Goal: Task Accomplishment & Management: Complete application form

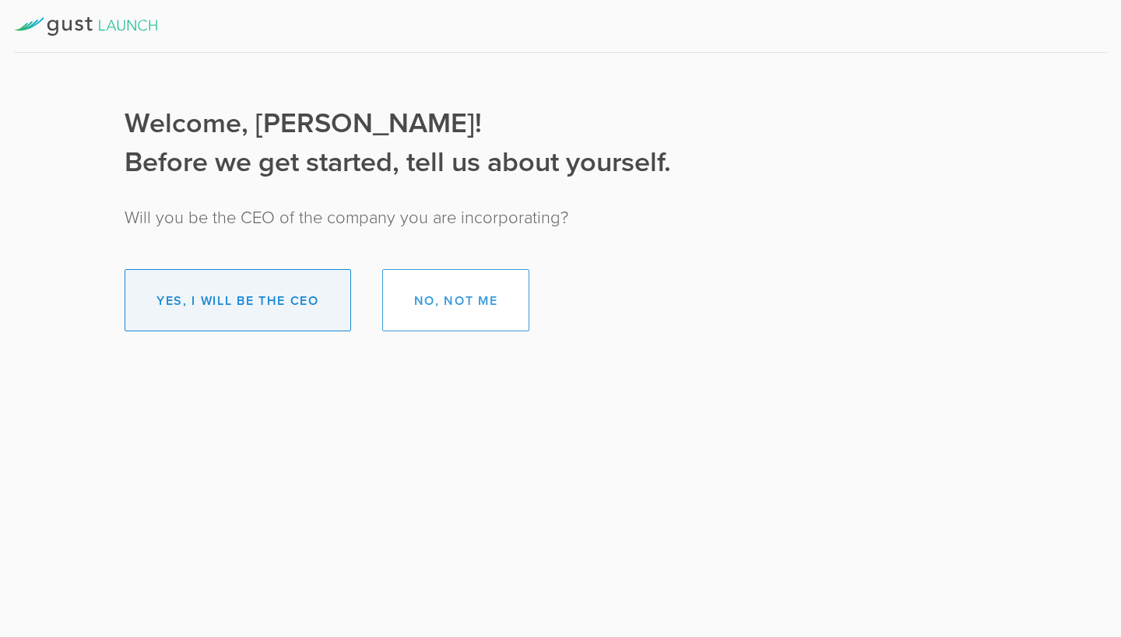
click at [206, 314] on button "Yes, I will be the CEO" at bounding box center [238, 300] width 226 height 62
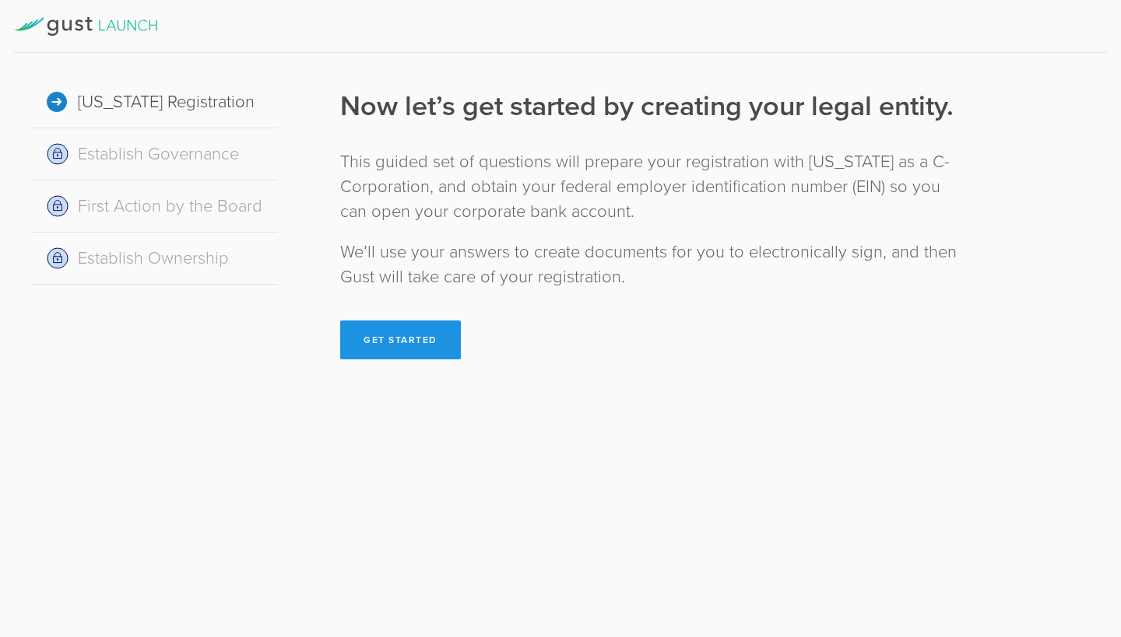
click at [416, 332] on button "Get Started" at bounding box center [400, 340] width 121 height 39
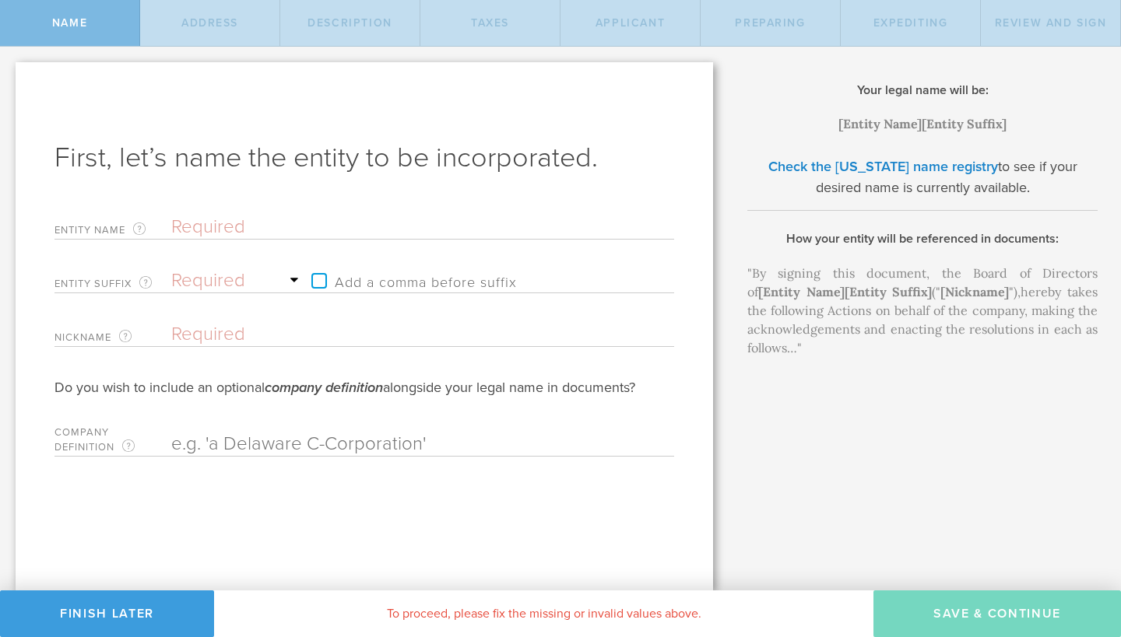
type input "B"
type input "B9"
type input "B99"
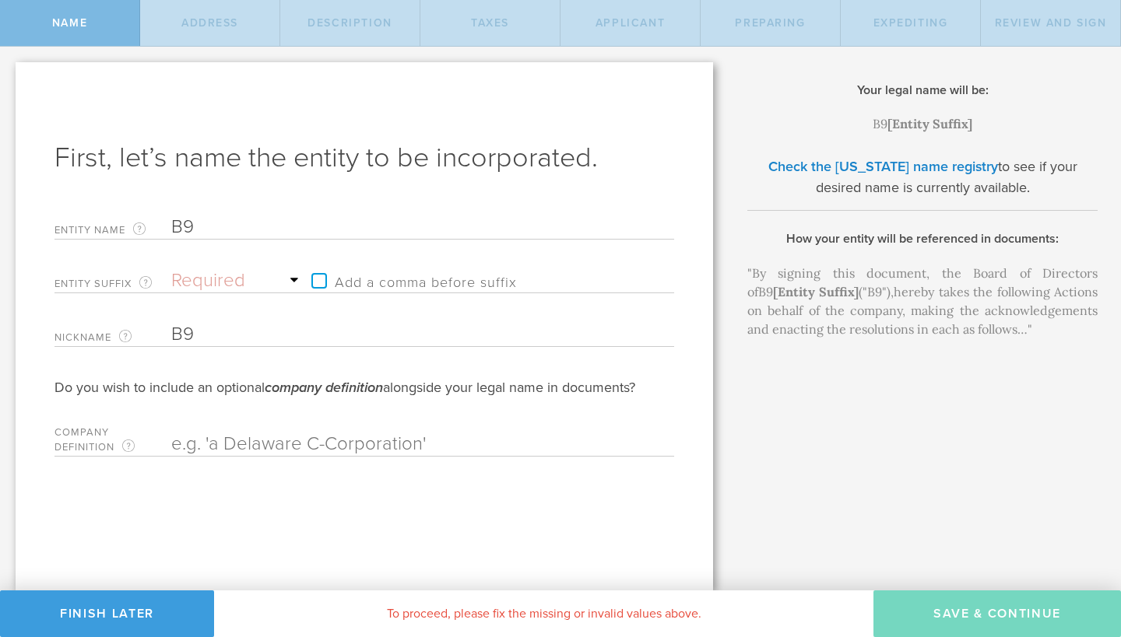
type input "B99"
type input "B99 C"
type input "B99 Co"
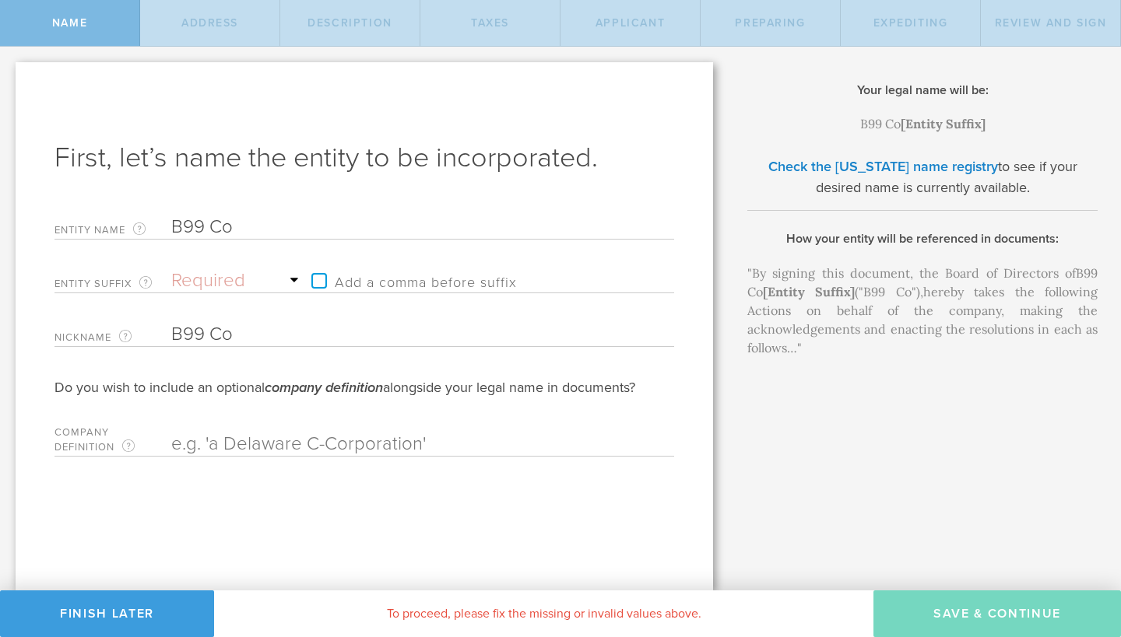
type input "B99 Cor"
type input "B99 Corp"
type input "B99 Corpo"
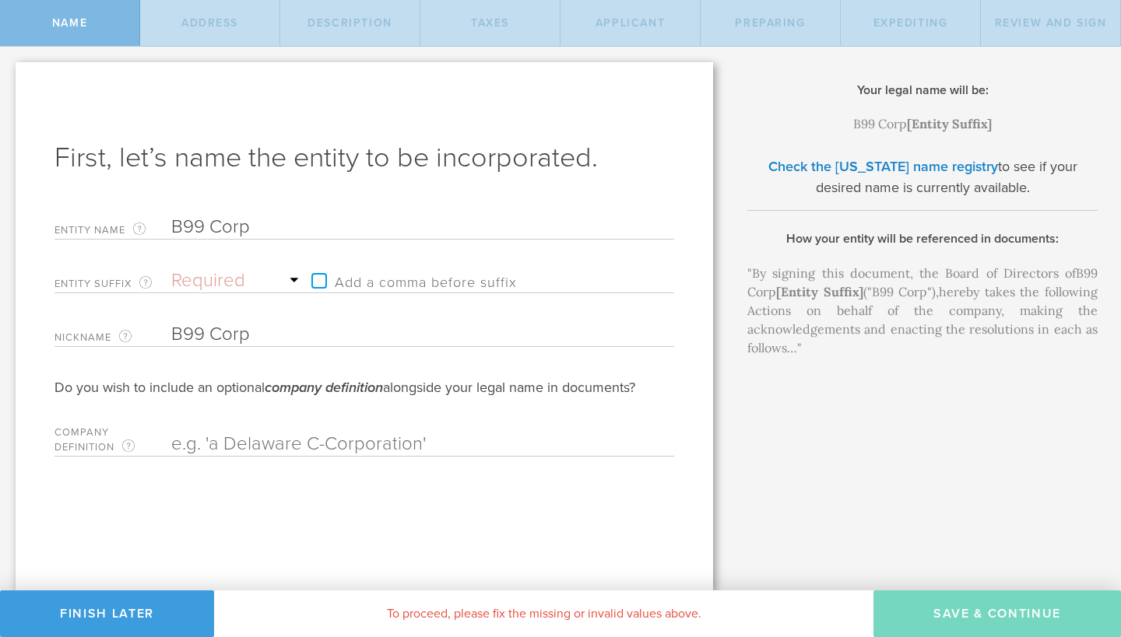
type input "B99 Corpo"
type input "B99 Corpor"
type input "B99 Corpora"
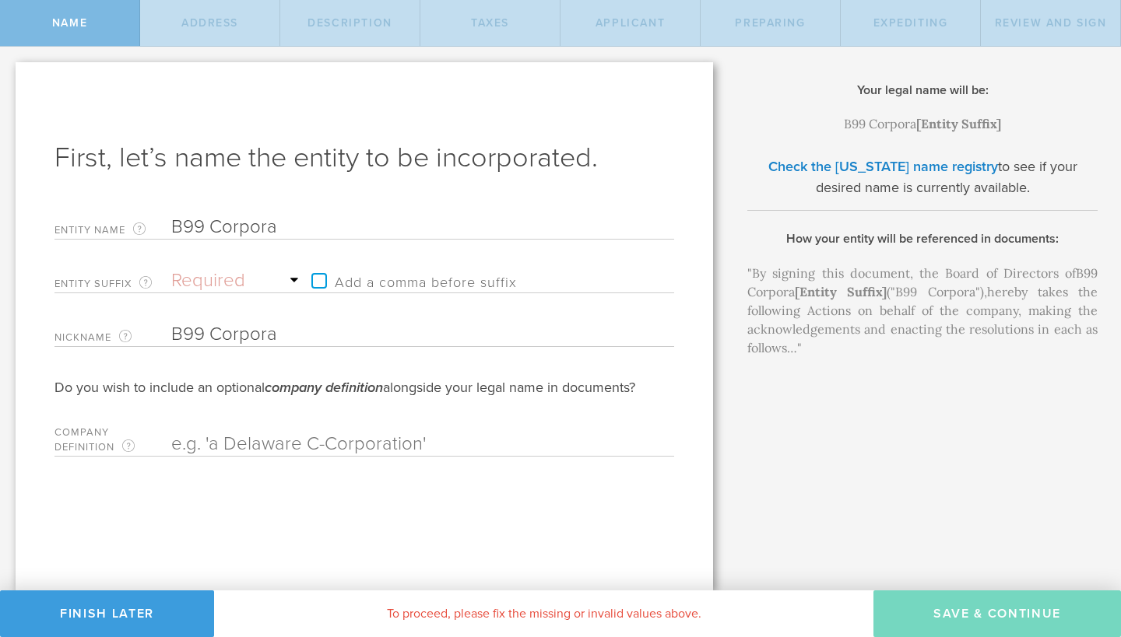
type input "B99 Corporat"
type input "B99 Corporati"
type input "B99 Corporatio"
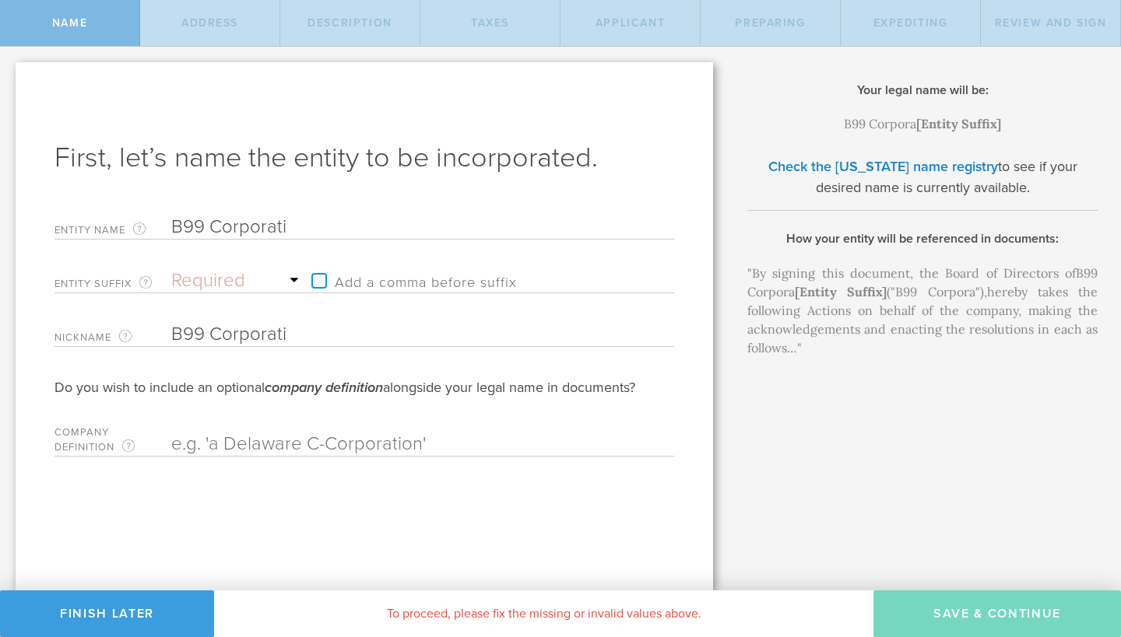
type input "B99 Corporatio"
type input "B99 Corporation"
select select "inc."
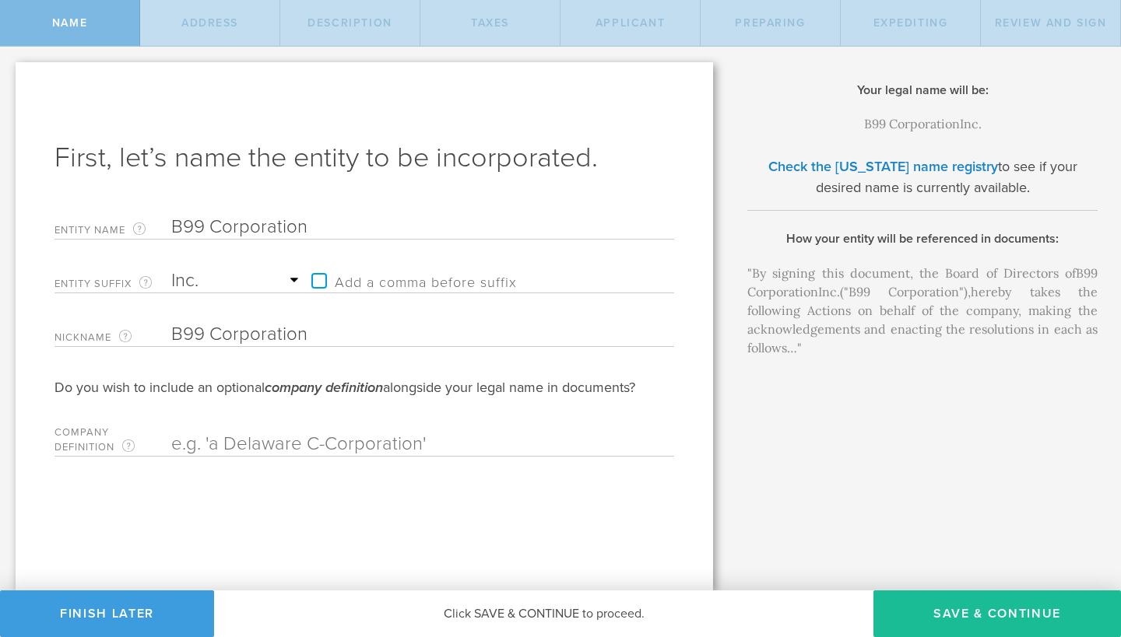
click at [321, 284] on label "Add a comma before suffix" at bounding box center [410, 280] width 213 height 23
click at [321, 284] on input "Add a comma before suffix" at bounding box center [427, 273] width 246 height 23
checkbox input "true"
select select "corporation"
drag, startPoint x: 303, startPoint y: 232, endPoint x: 206, endPoint y: 230, distance: 96.5
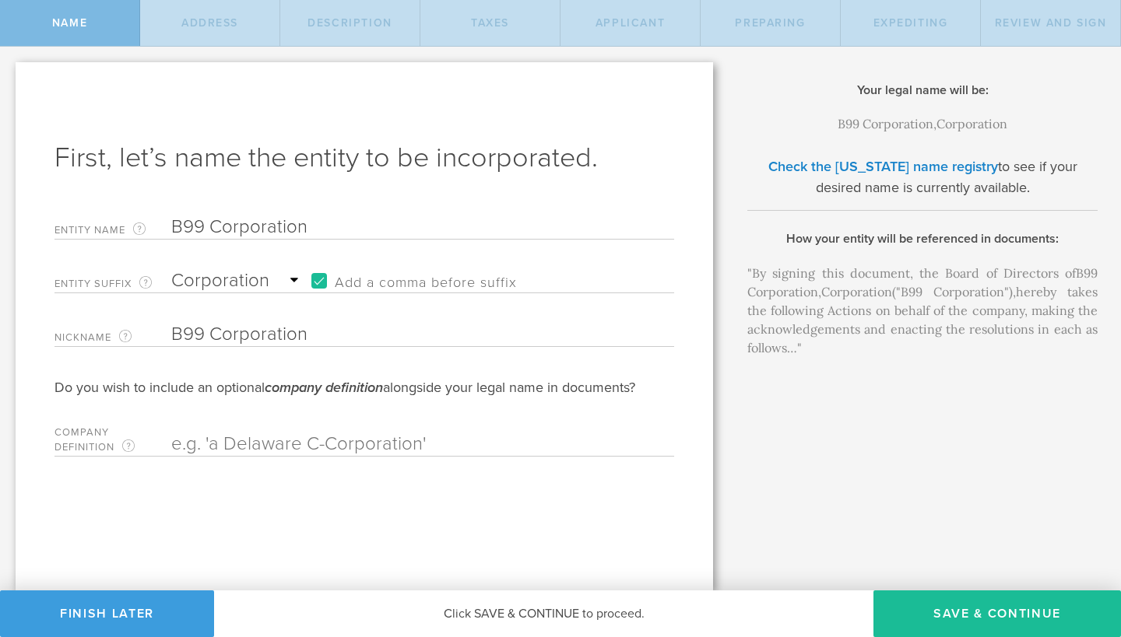
click at [206, 230] on input "B99 Corporation" at bounding box center [395, 227] width 448 height 23
type input "B99"
click at [409, 195] on div "First, let’s name the entity to be incorporated. Entity Name The name of your […" at bounding box center [364, 326] width 697 height 528
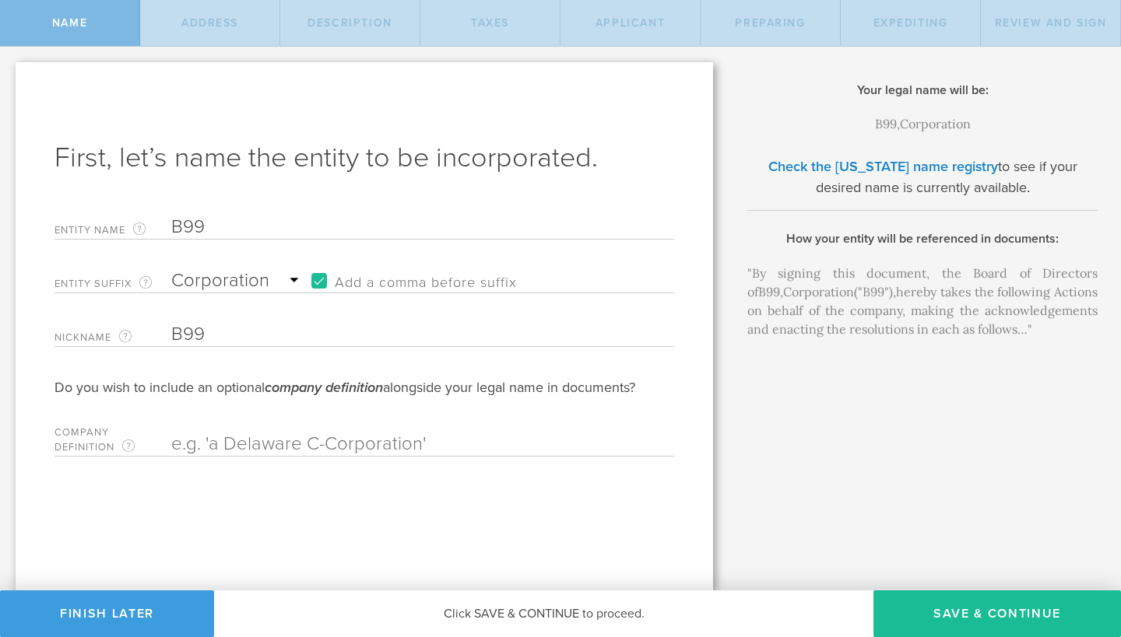
click at [312, 281] on label "Add a comma before suffix" at bounding box center [410, 280] width 213 height 23
click at [312, 281] on input "Add a comma before suffix" at bounding box center [427, 273] width 246 height 23
checkbox input "false"
click at [270, 205] on div "First, let’s name the entity to be incorporated. Entity Name The name of your […" at bounding box center [364, 326] width 697 height 528
click at [934, 606] on button "Save & Continue" at bounding box center [997, 614] width 248 height 47
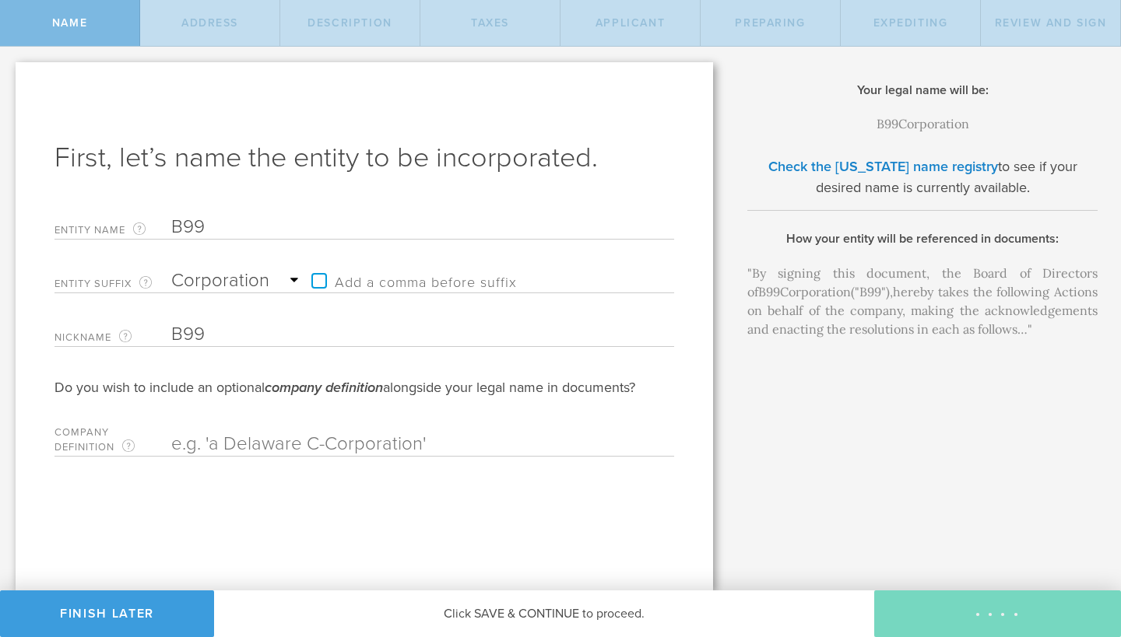
checkbox input "true"
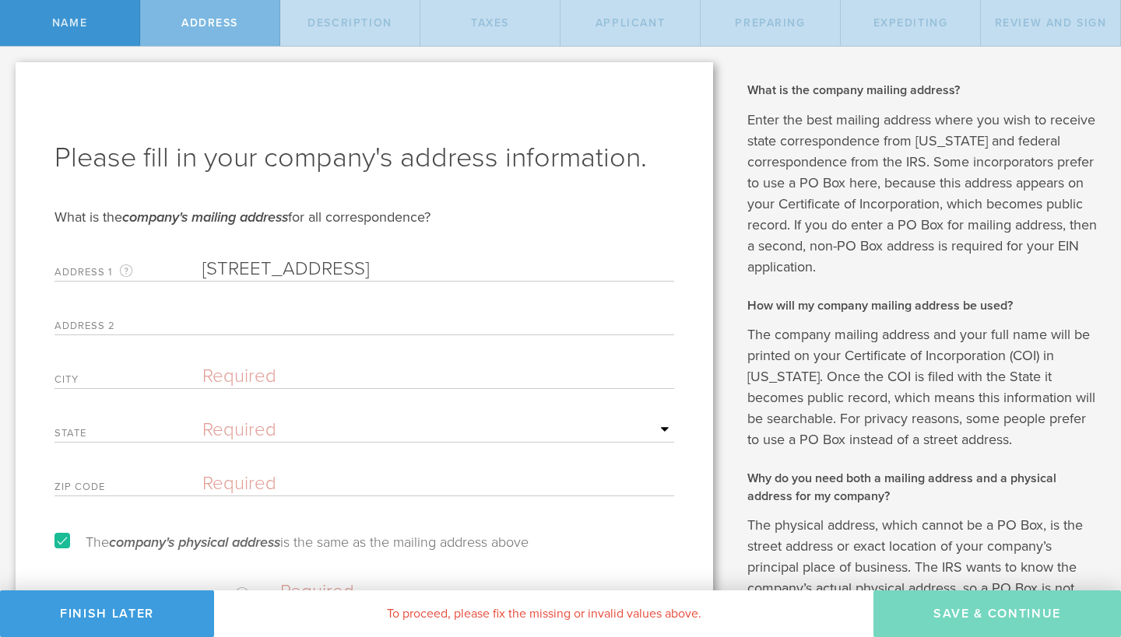
type input "[STREET_ADDRESS]"
type input "Apt 3"
type input "[GEOGRAPHIC_DATA]"
select select "NY"
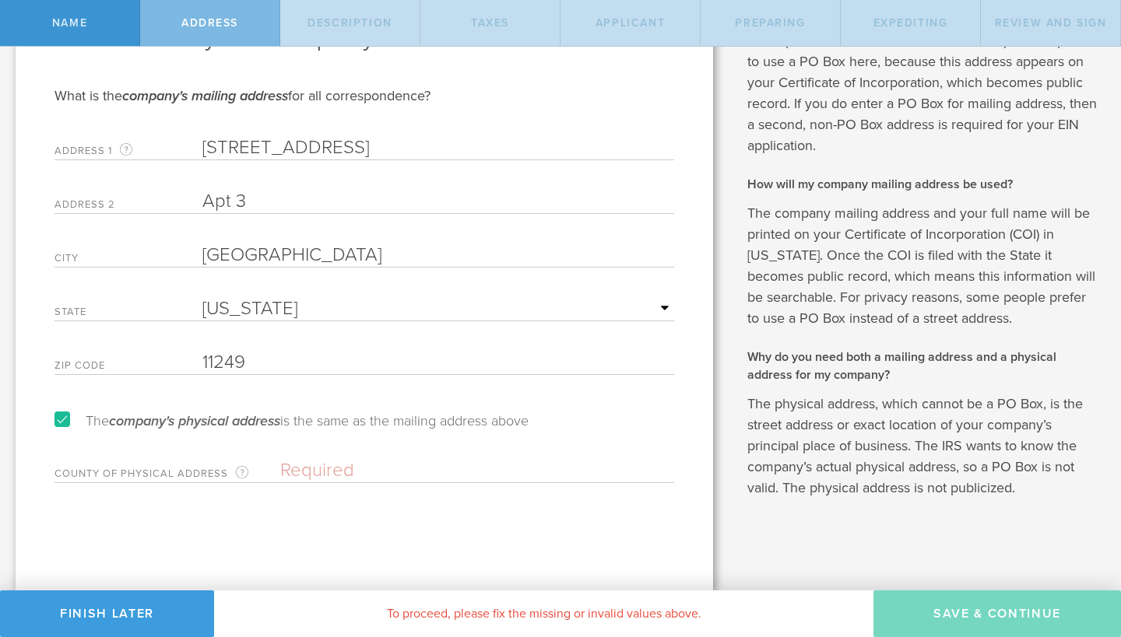
scroll to position [121, 0]
type input "11249"
click at [377, 425] on label "The company's physical address is the same as the mailing address above" at bounding box center [291, 422] width 474 height 14
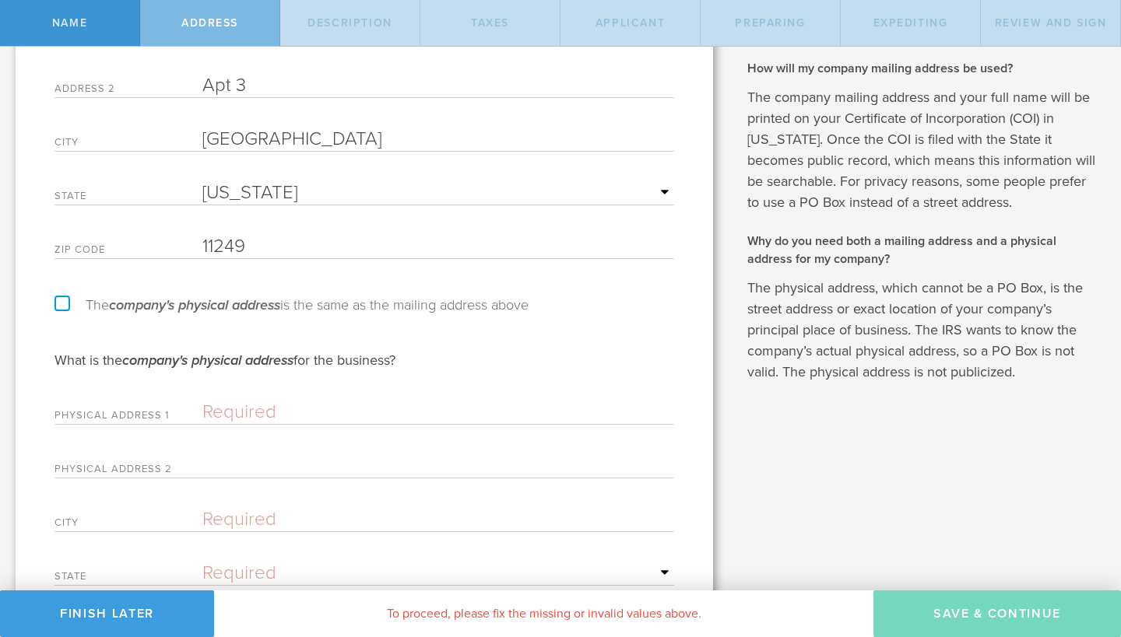
scroll to position [248, 0]
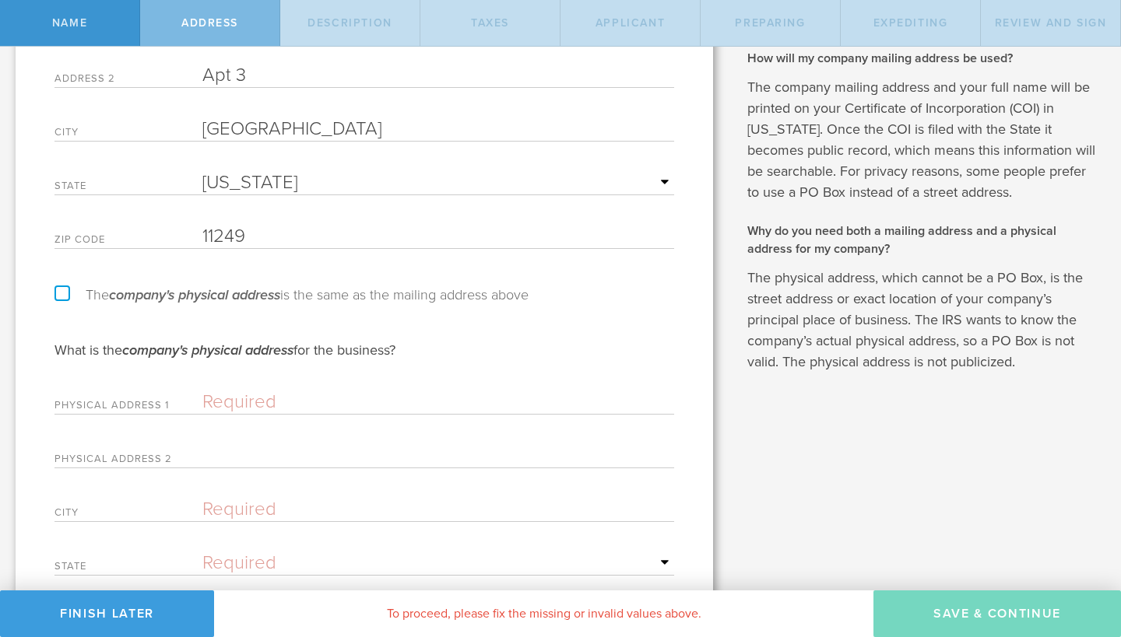
click at [303, 301] on label "The company's physical address is the same as the mailing address above" at bounding box center [291, 295] width 474 height 14
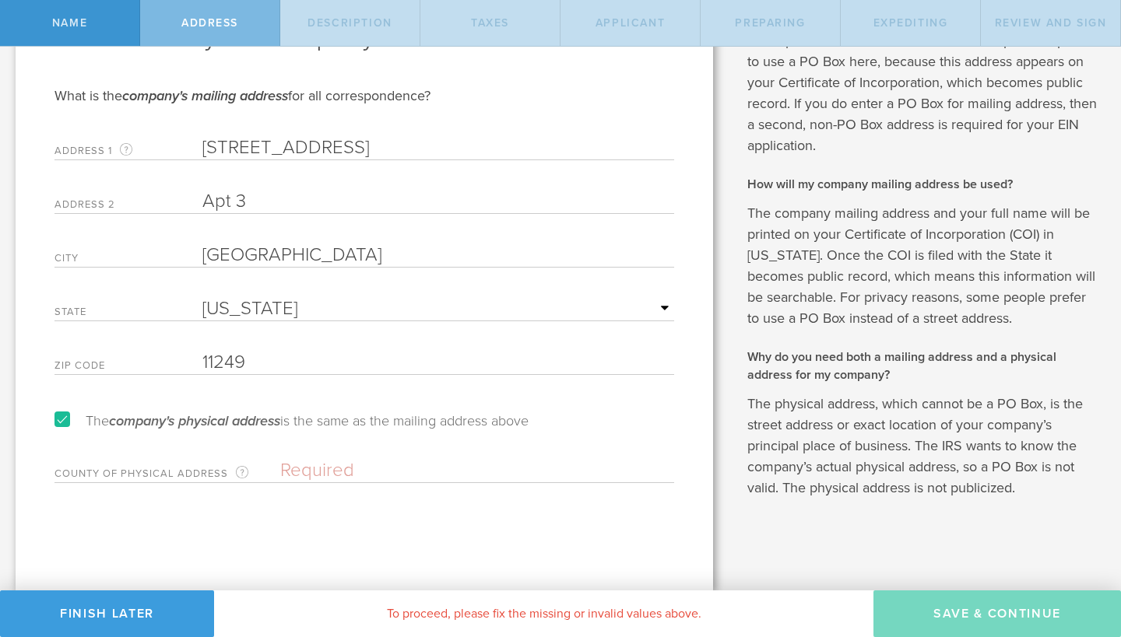
scroll to position [121, 0]
click at [304, 424] on label "The company's physical address is the same as the mailing address above" at bounding box center [291, 422] width 474 height 14
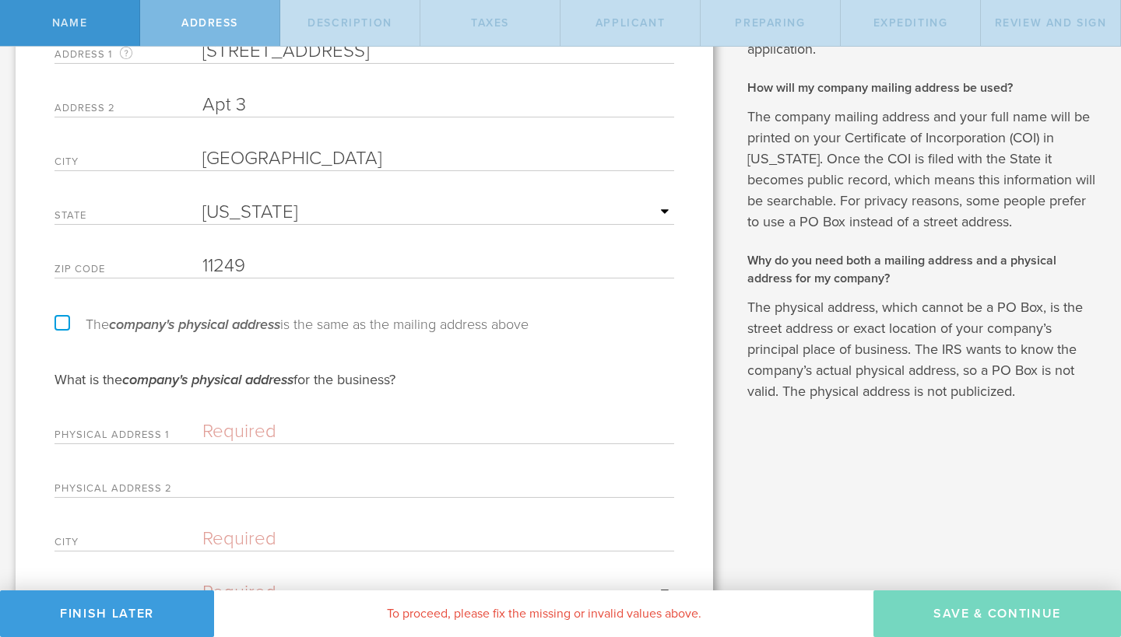
click at [314, 318] on label "The company's physical address is the same as the mailing address above" at bounding box center [291, 325] width 474 height 14
checkbox input "true"
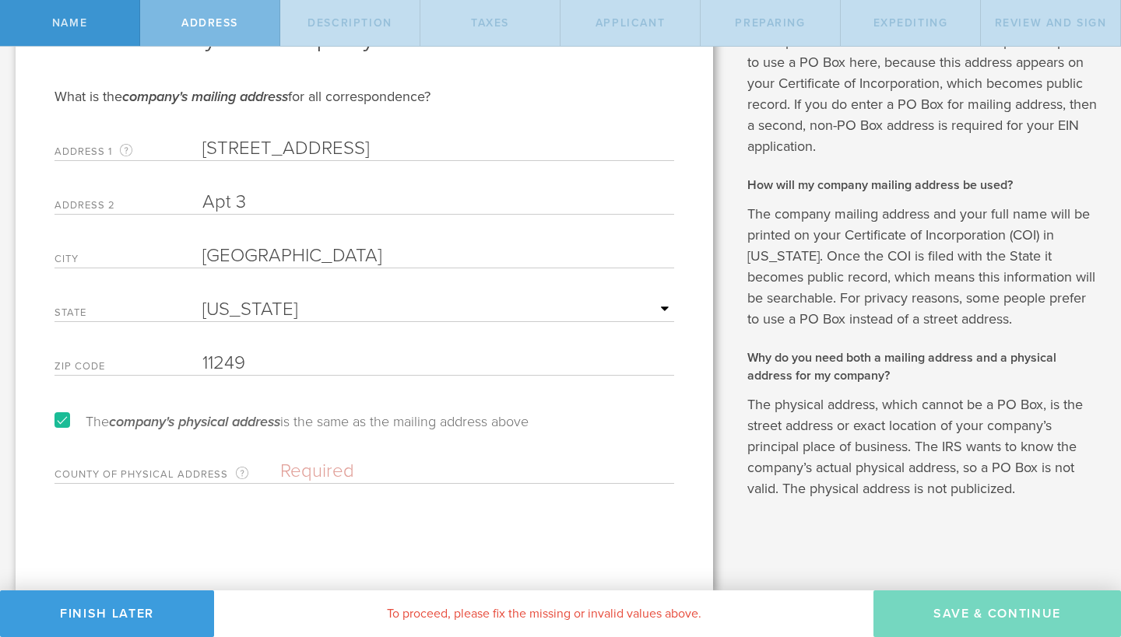
scroll to position [0, 0]
click at [311, 485] on div "Please fill in your company's address information. What is the company's mailin…" at bounding box center [364, 267] width 697 height 650
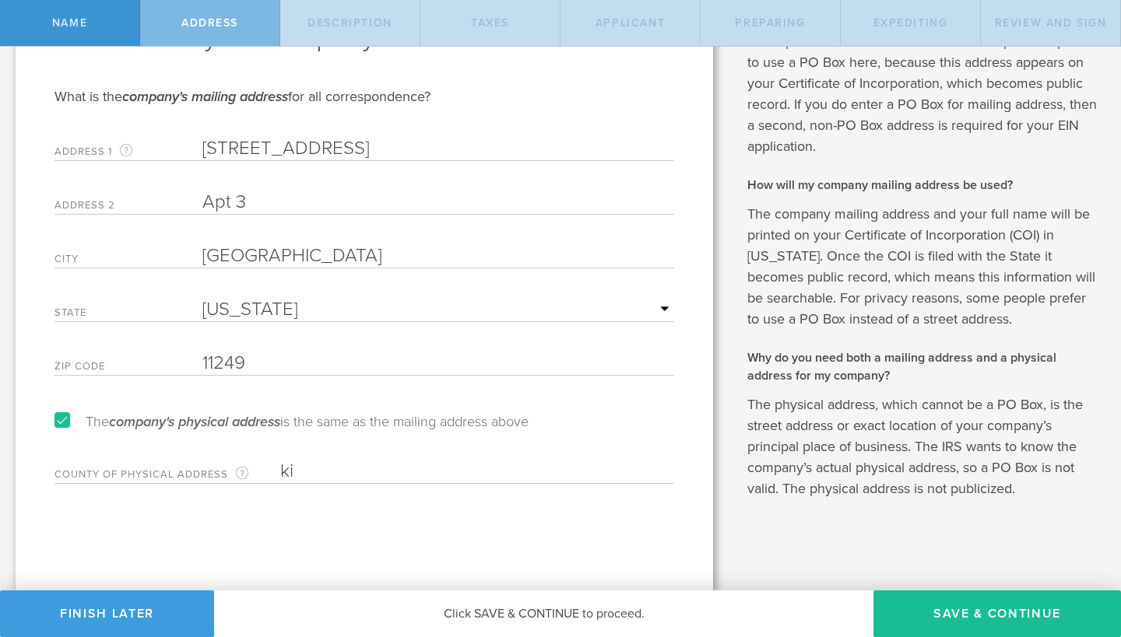
type input "k"
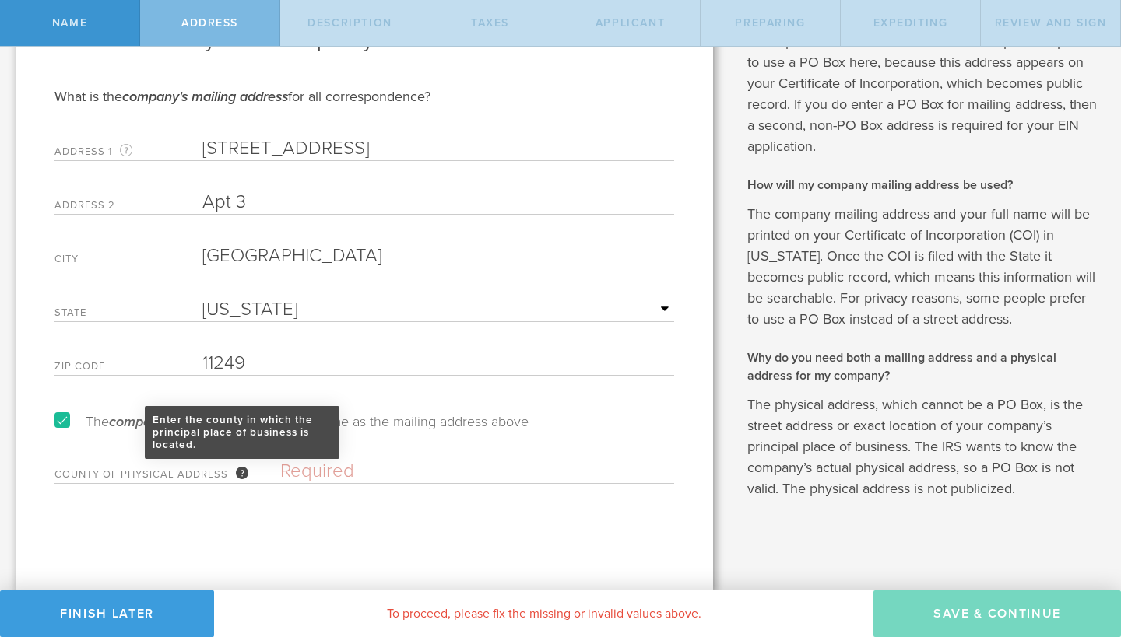
click at [244, 464] on div "Enter the county in which the principal place of business is located." at bounding box center [242, 461] width 12 height 12
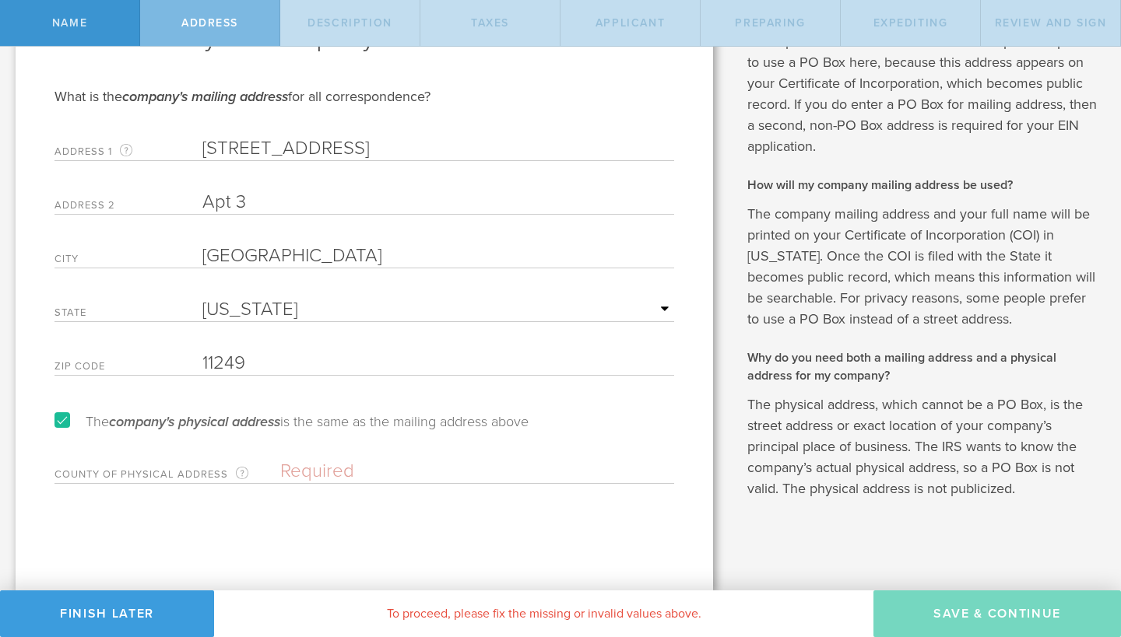
click at [317, 479] on input "text" at bounding box center [477, 471] width 394 height 23
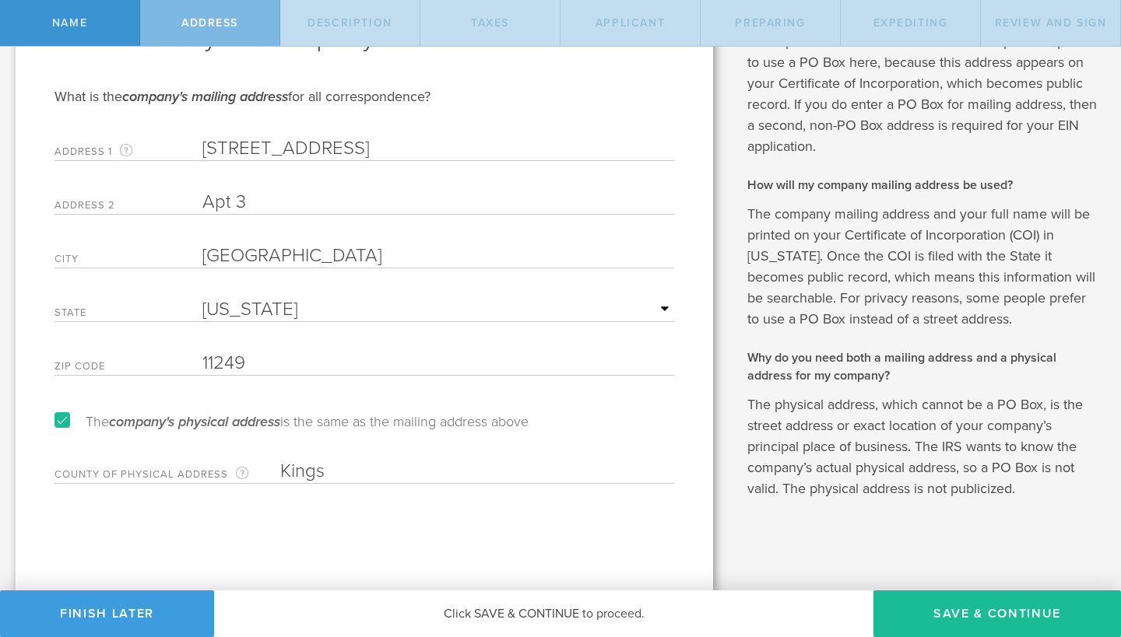
type input "Kings"
click at [410, 418] on label "The company's physical address is the same as the mailing address above" at bounding box center [291, 422] width 474 height 14
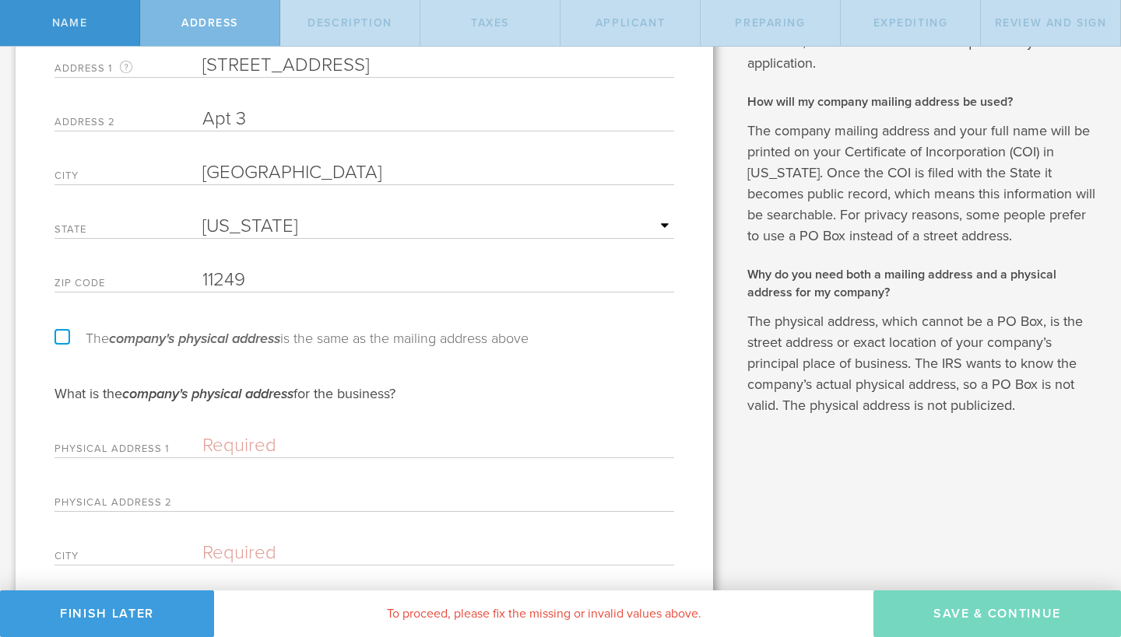
scroll to position [210, 0]
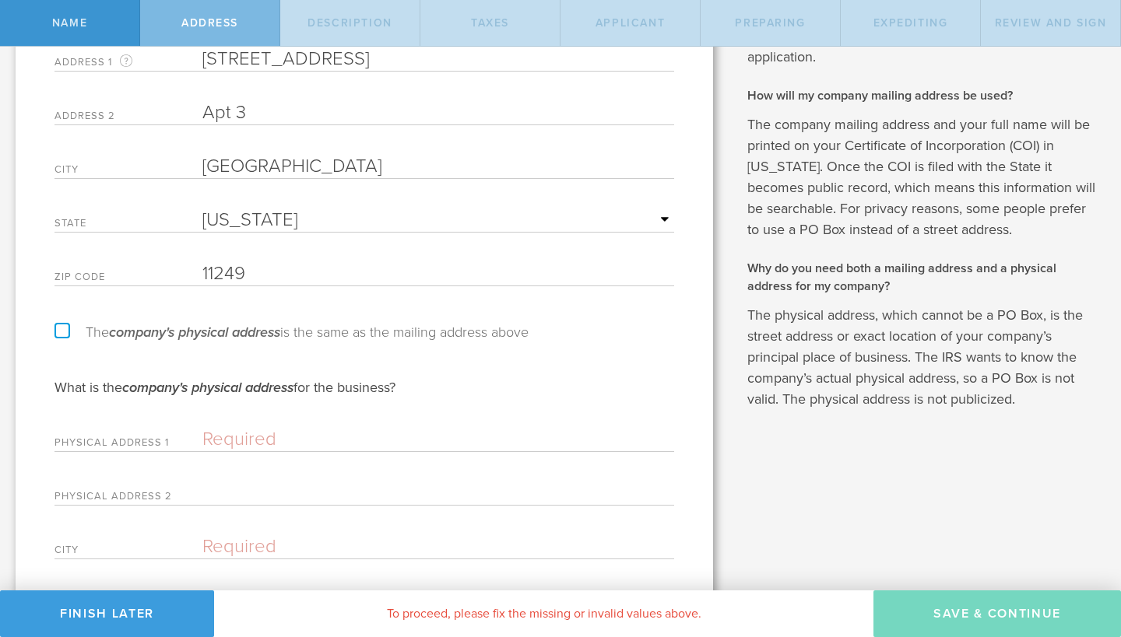
click at [319, 349] on form "Please fill in your company's address information. What is the company's mailin…" at bounding box center [364, 325] width 620 height 792
click at [321, 342] on form "Please fill in your company's address information. What is the company's mailin…" at bounding box center [364, 325] width 620 height 792
click at [325, 334] on label "The company's physical address is the same as the mailing address above" at bounding box center [291, 332] width 474 height 14
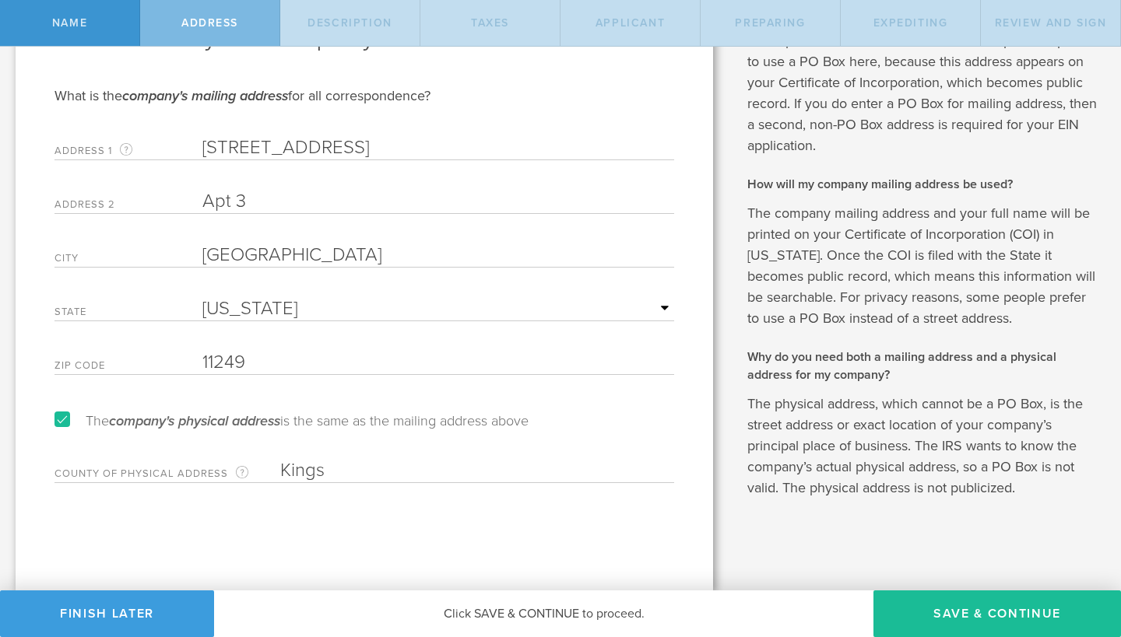
scroll to position [121, 0]
click at [61, 420] on label "The company's physical address is the same as the mailing address above" at bounding box center [291, 422] width 474 height 14
checkbox input "false"
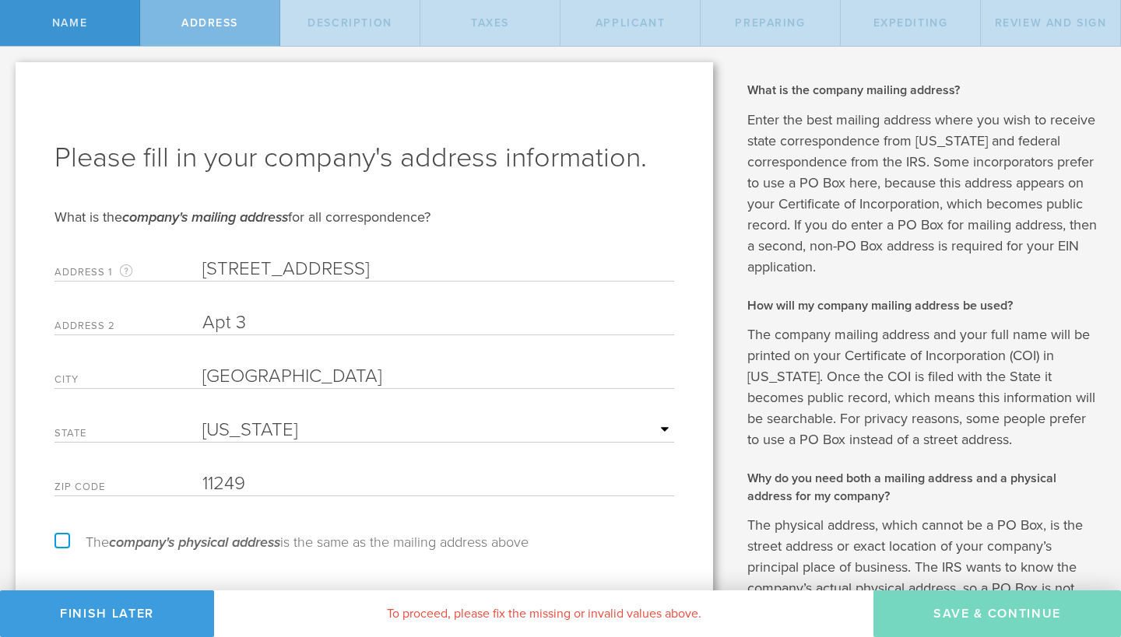
scroll to position [0, 0]
drag, startPoint x: 878, startPoint y: 595, endPoint x: 730, endPoint y: 164, distance: 455.9
click at [730, 164] on div "Your legal name will be: B99 , Corporation [Entity Suffix] Check the [US_STATE]…" at bounding box center [925, 529] width 392 height 964
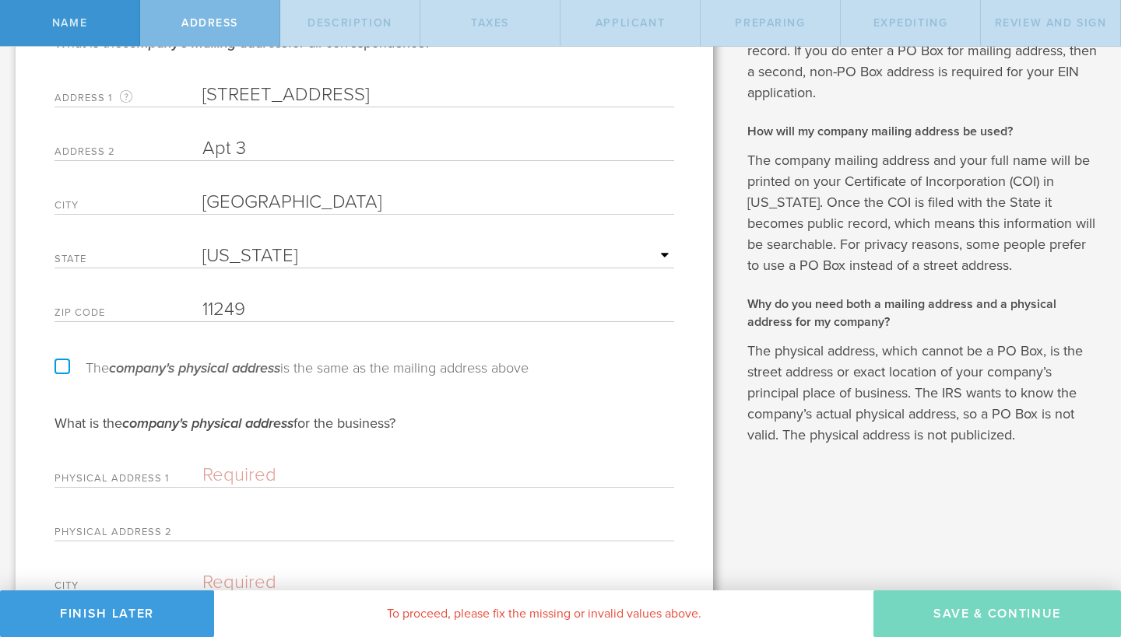
scroll to position [183, 0]
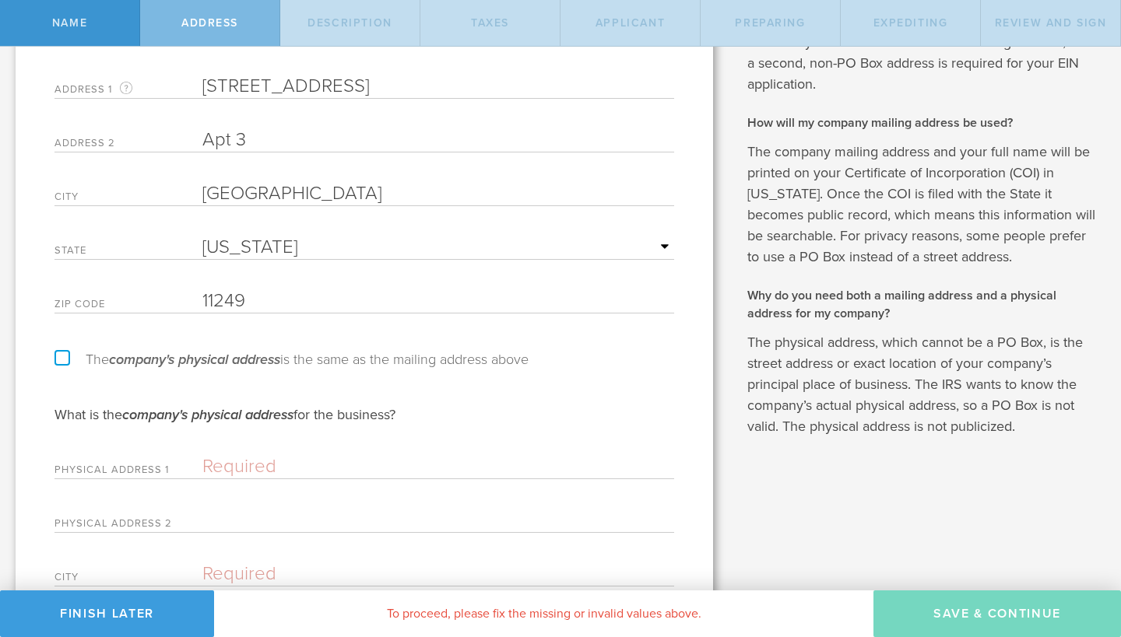
click at [315, 91] on input "[STREET_ADDRESS]" at bounding box center [438, 86] width 472 height 23
paste input "[STREET_ADDRESS]"
type input "[STREET_ADDRESS]"
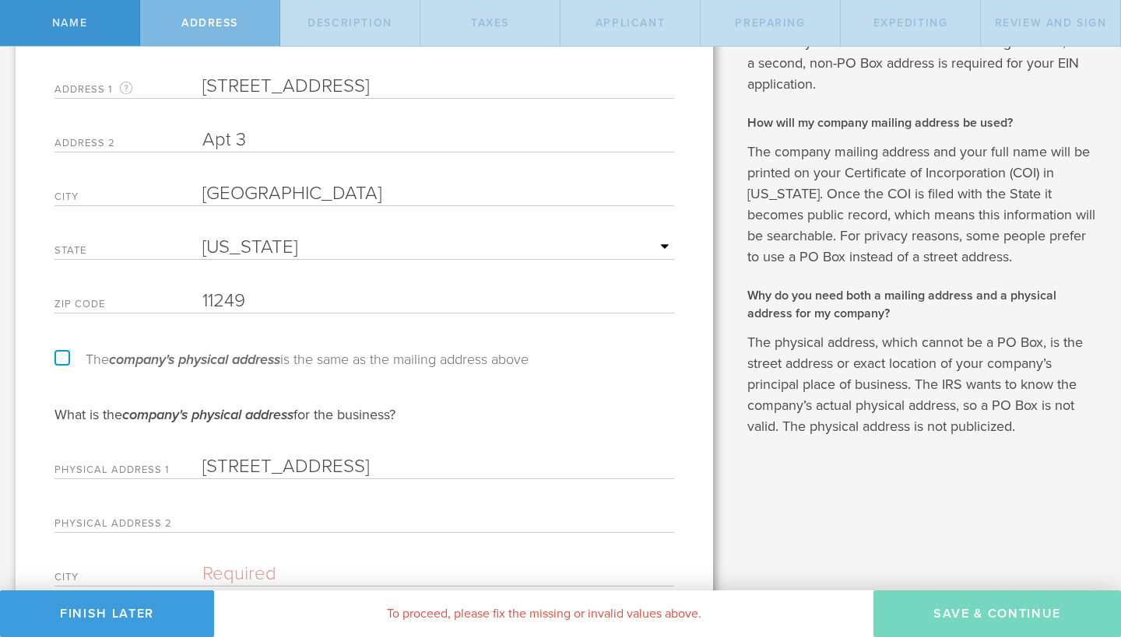
drag, startPoint x: 259, startPoint y: 142, endPoint x: 177, endPoint y: 139, distance: 81.8
click at [177, 139] on div "Address 2 Apt 3" at bounding box center [364, 137] width 620 height 32
paste input "Apt 3"
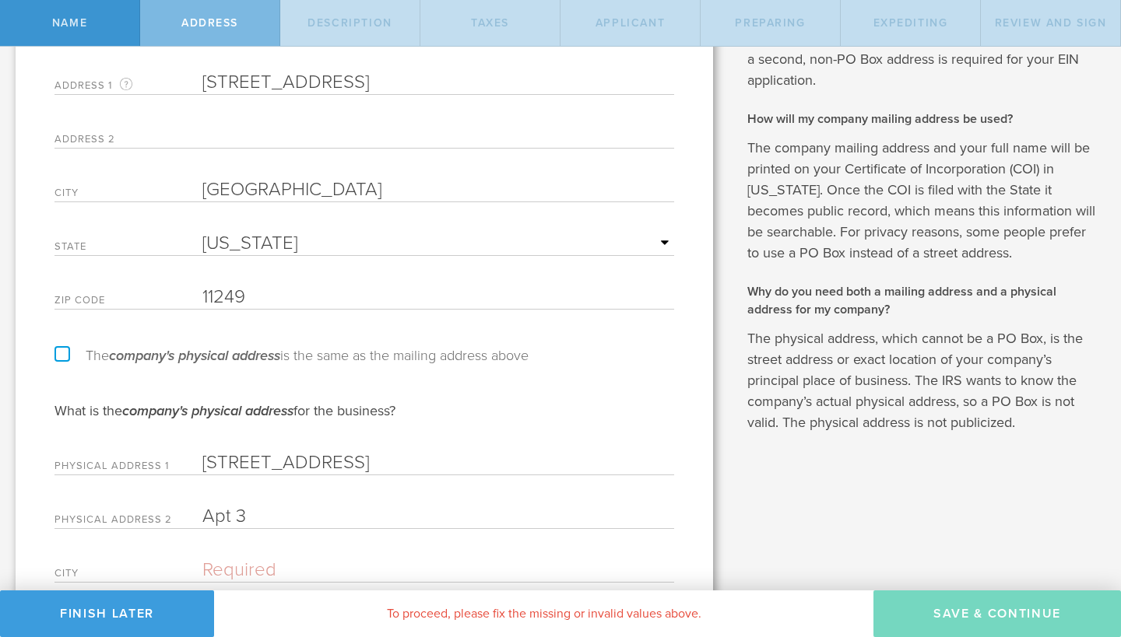
type input "Apt 3"
drag, startPoint x: 283, startPoint y: 193, endPoint x: 184, endPoint y: 188, distance: 99.0
click at [184, 188] on div "City [GEOGRAPHIC_DATA]" at bounding box center [364, 186] width 620 height 32
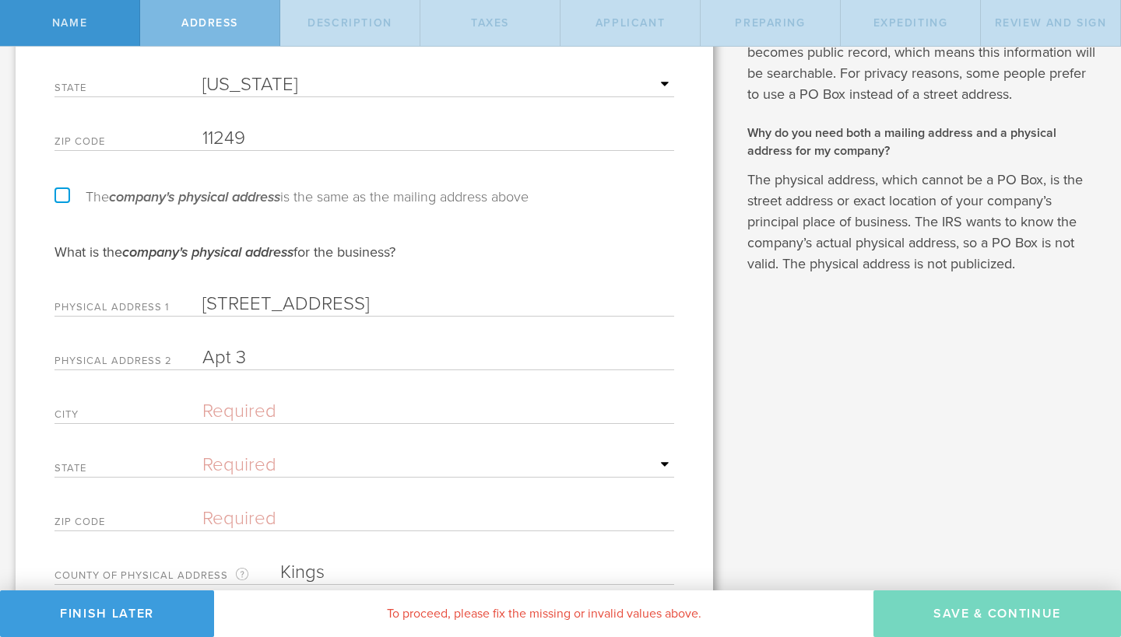
scroll to position [350, 0]
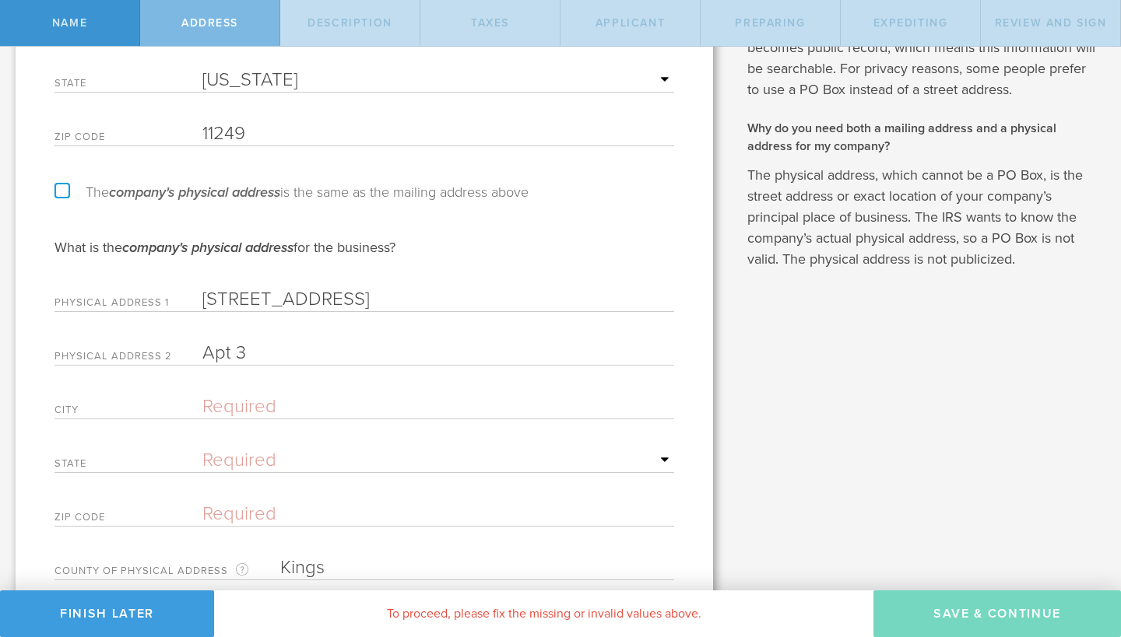
paste input "[GEOGRAPHIC_DATA]"
type input "[GEOGRAPHIC_DATA]"
type input "[STREET_ADDRESS]"
type input "[GEOGRAPHIC_DATA]"
select select "NY"
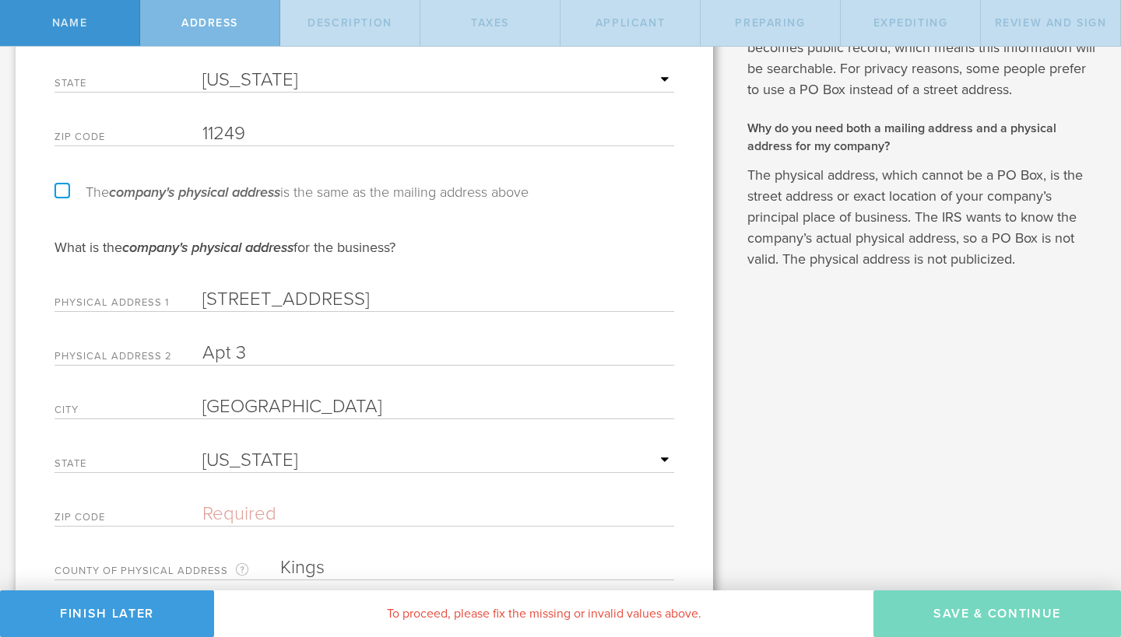
type input "11249"
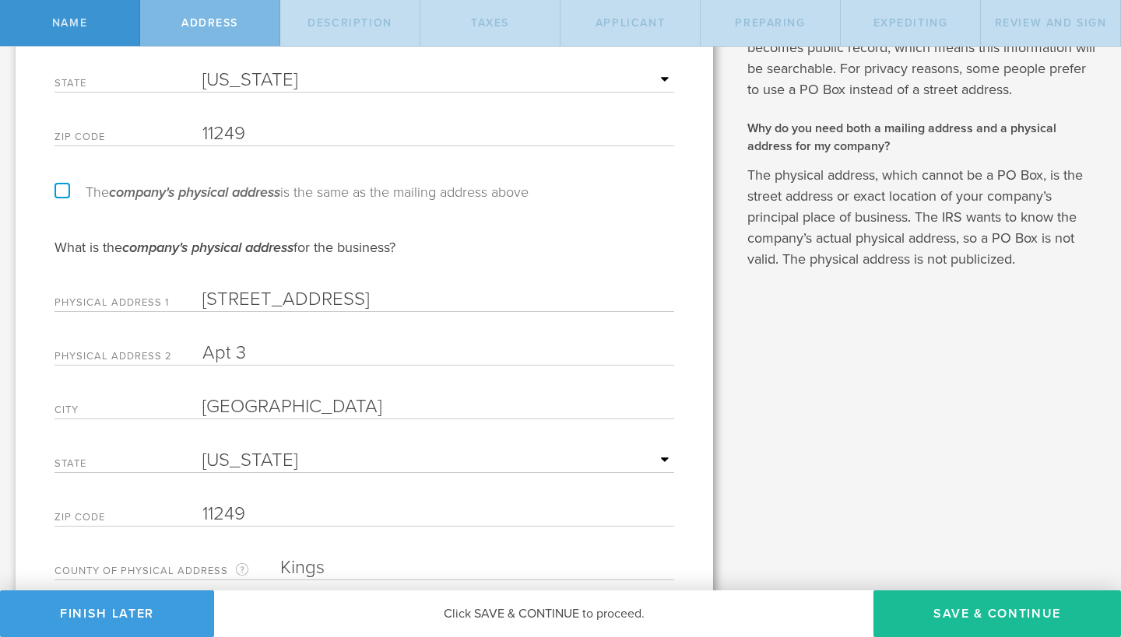
type input "[GEOGRAPHIC_DATA]"
click at [374, 437] on div "What is the company's physical address for the business? Physical Address 1 99 …" at bounding box center [364, 382] width 620 height 289
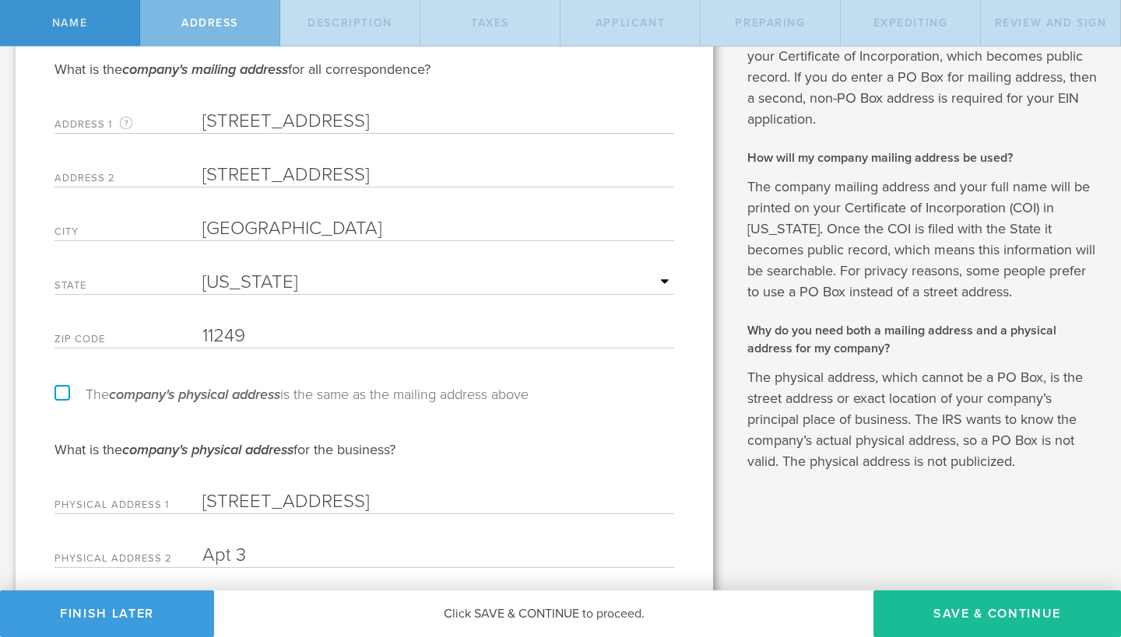
scroll to position [141, 0]
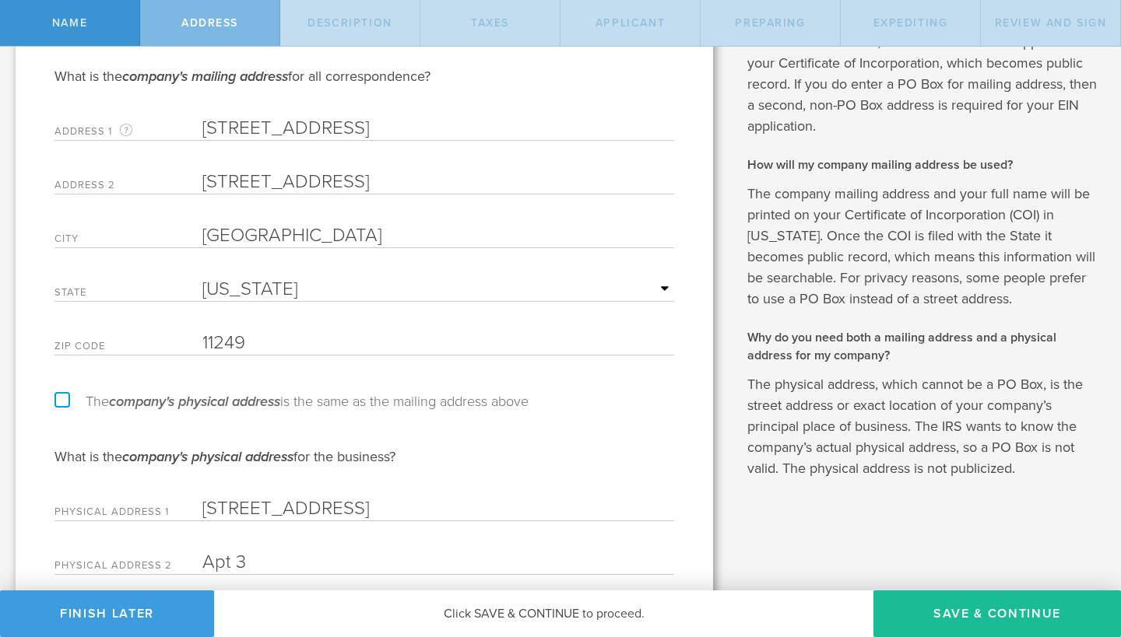
click at [254, 339] on input "11249" at bounding box center [438, 343] width 472 height 23
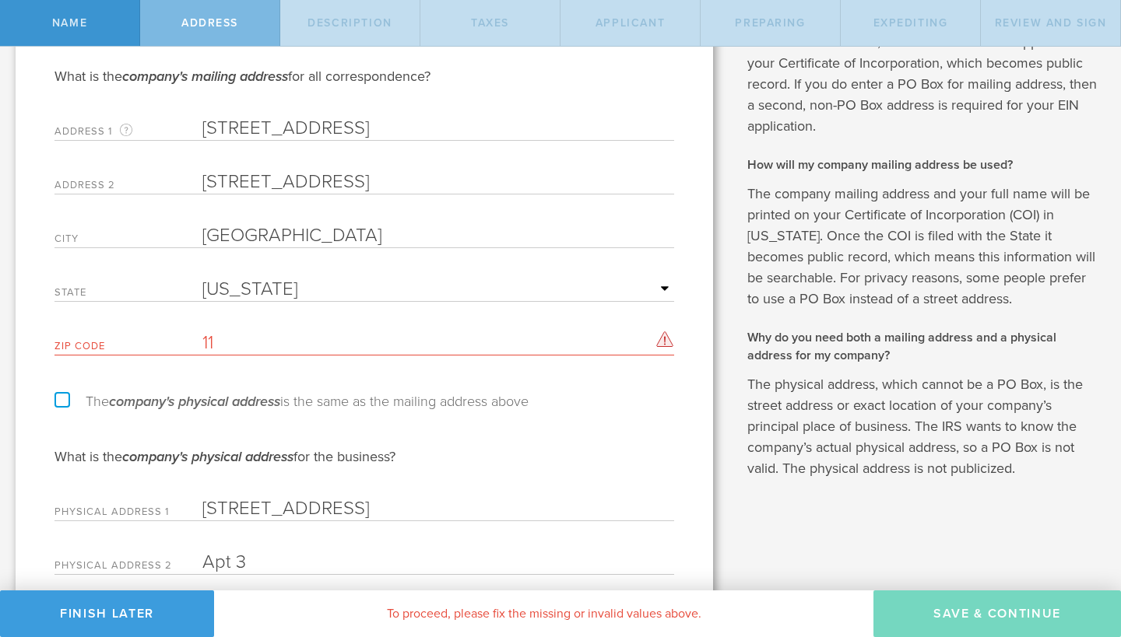
type input "1"
click at [274, 235] on input "[GEOGRAPHIC_DATA]" at bounding box center [438, 235] width 472 height 23
type input "B"
click at [337, 173] on input "[STREET_ADDRESS]" at bounding box center [438, 181] width 472 height 23
drag, startPoint x: 346, startPoint y: 178, endPoint x: 93, endPoint y: 181, distance: 253.0
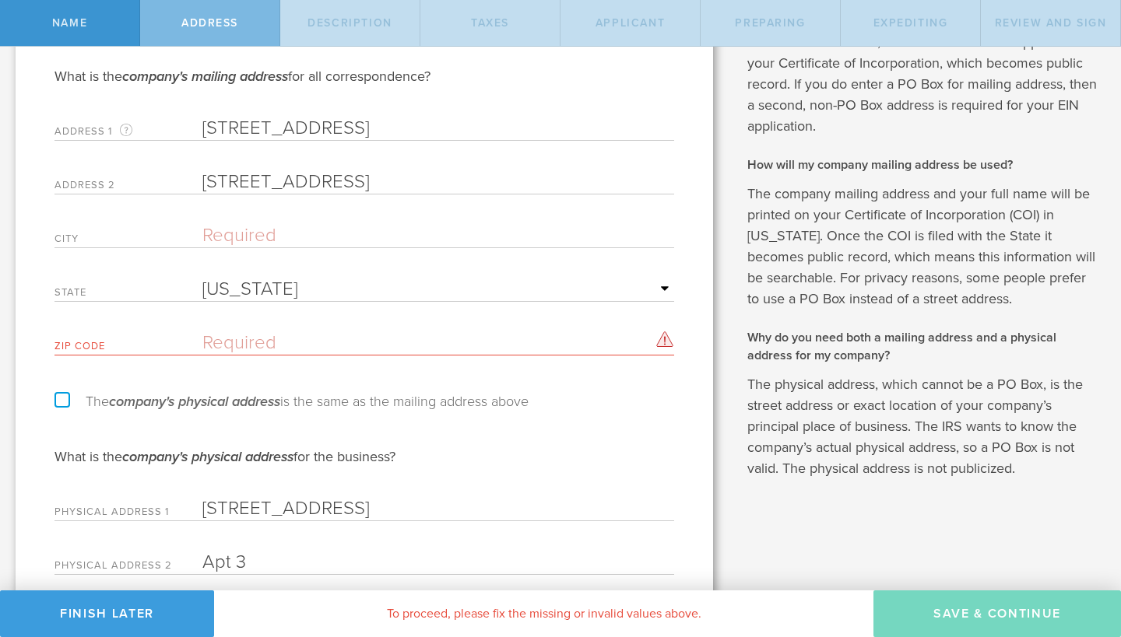
click at [93, 181] on div "Address [STREET_ADDRESS]" at bounding box center [364, 179] width 620 height 32
drag, startPoint x: 310, startPoint y: 121, endPoint x: 21, endPoint y: 121, distance: 288.8
click at [21, 121] on div "Please fill in your company's address information. What is the company's mailin…" at bounding box center [364, 395] width 697 height 949
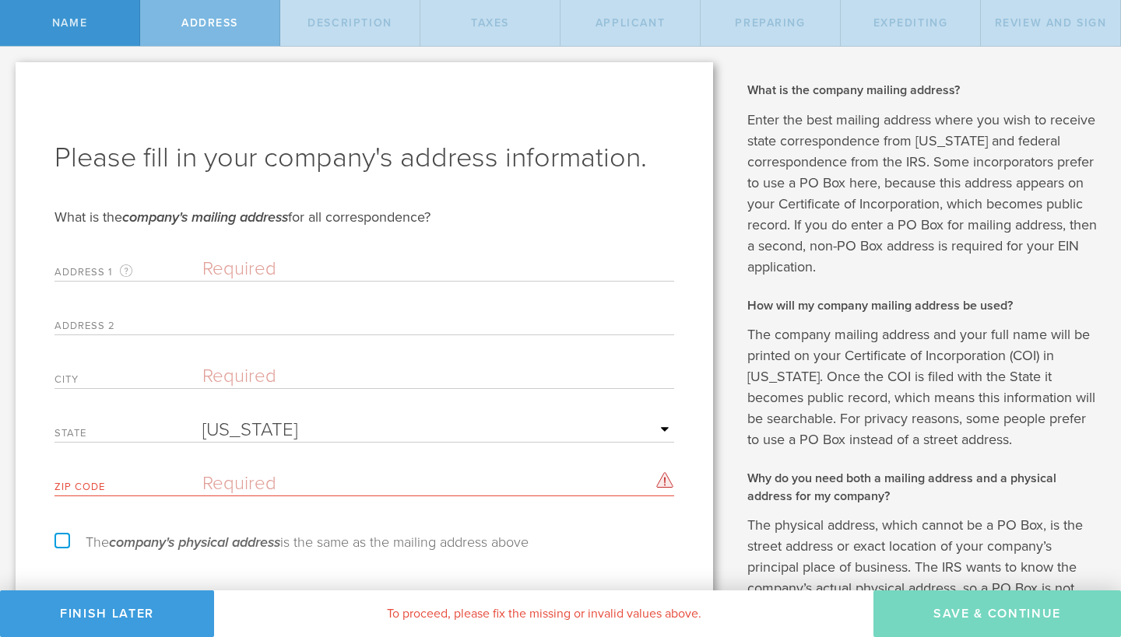
scroll to position [0, 0]
click at [252, 267] on input "text" at bounding box center [438, 269] width 472 height 23
paste input "[STREET_ADDRESS]"
type input "[STREET_ADDRESS]"
click at [226, 314] on input "text" at bounding box center [438, 322] width 472 height 23
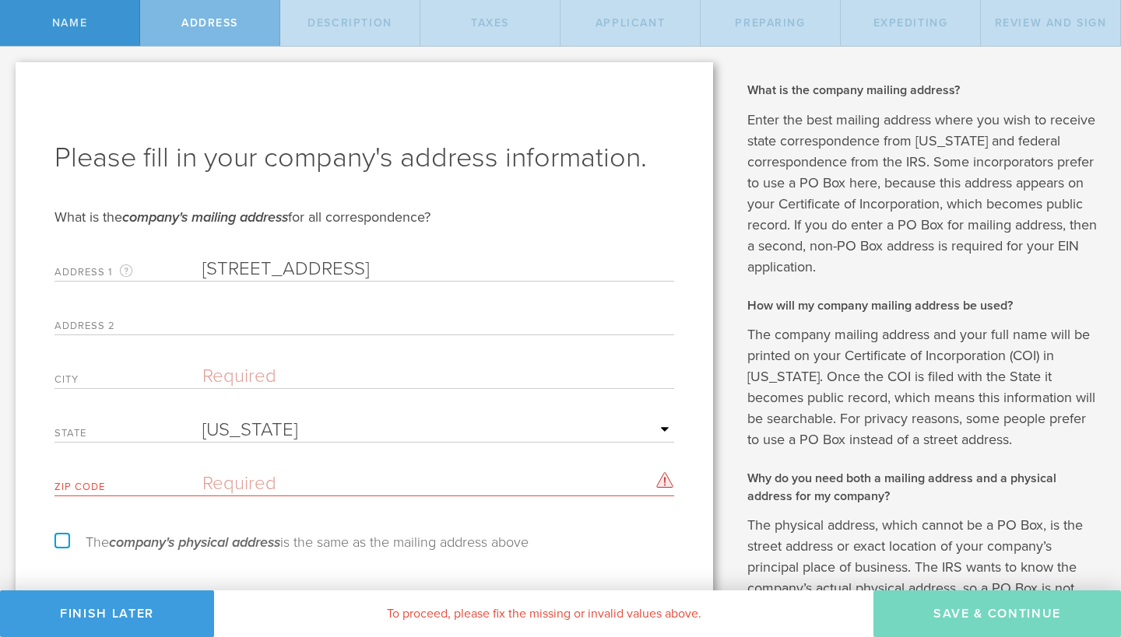
click at [728, 226] on div "First, let’s name the entity to be incorporated. Entity Name The name of your […" at bounding box center [560, 529] width 1121 height 964
click at [807, 388] on p "The company mailing address and your full name will be printed on your Certific…" at bounding box center [922, 388] width 350 height 126
drag, startPoint x: 319, startPoint y: 271, endPoint x: 56, endPoint y: 271, distance: 263.1
click at [56, 271] on div "Address [STREET_ADDRESS] mailing address for your company that is current as of…" at bounding box center [364, 266] width 620 height 32
click at [728, 165] on div "First, let’s name the entity to be incorporated. Entity Name The name of your […" at bounding box center [364, 529] width 729 height 964
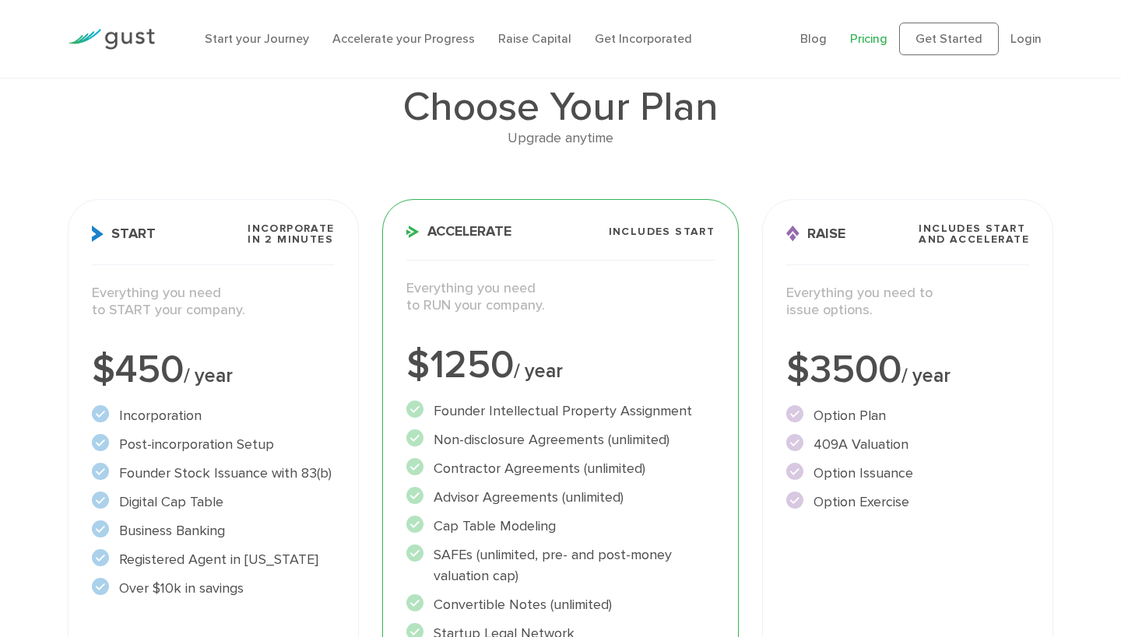
scroll to position [134, 0]
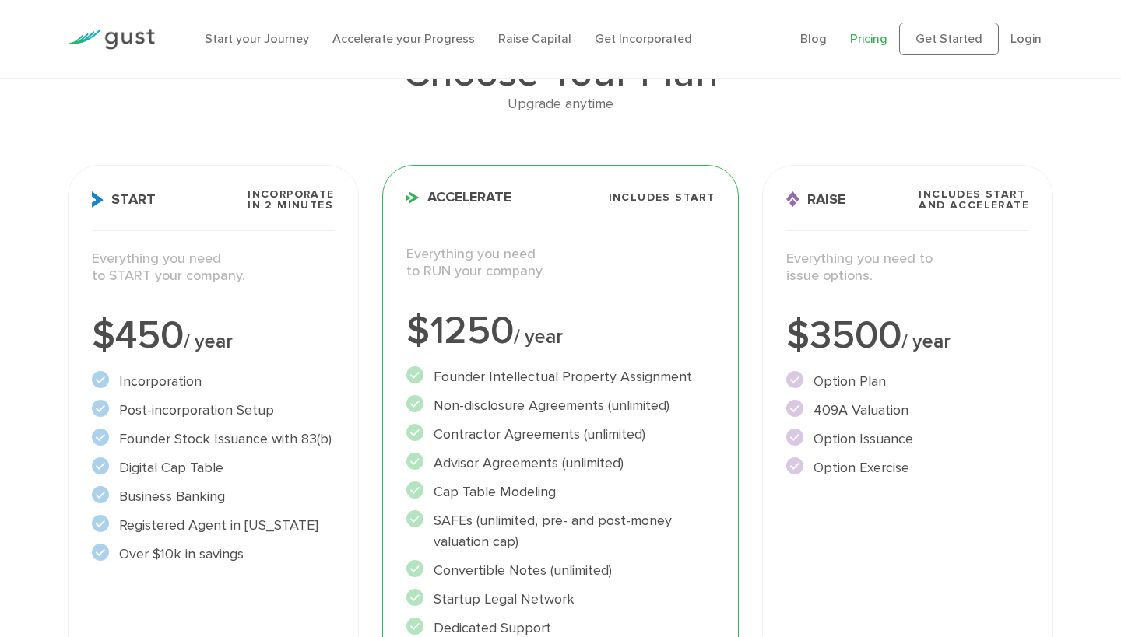
click at [153, 521] on li "Registered Agent in [US_STATE]" at bounding box center [213, 525] width 243 height 21
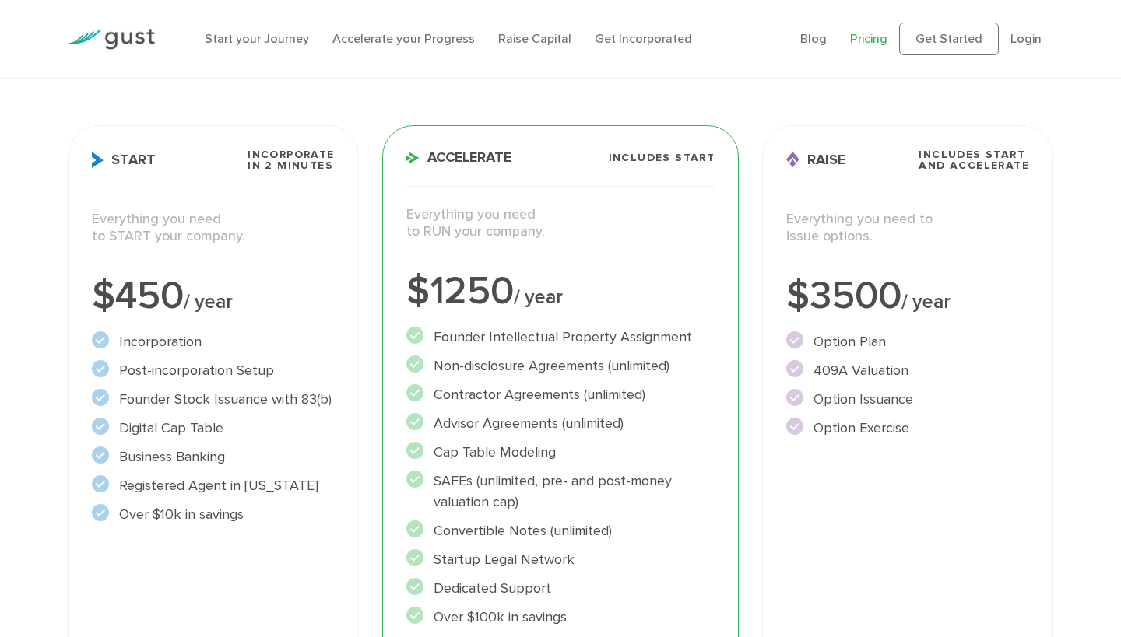
scroll to position [171, 0]
